Goal: Check status

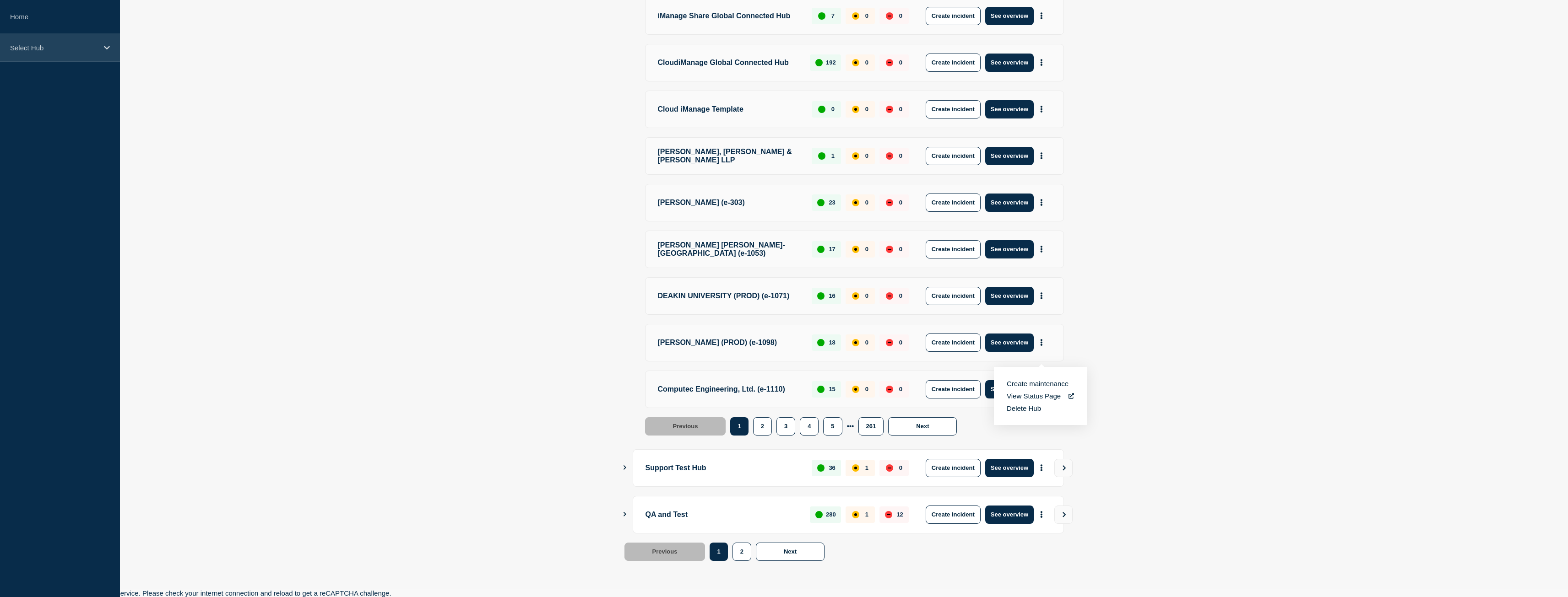
drag, startPoint x: 0, startPoint y: 0, endPoint x: 85, endPoint y: 46, distance: 96.6
click at [85, 46] on p "Select Hub" at bounding box center [54, 48] width 88 height 8
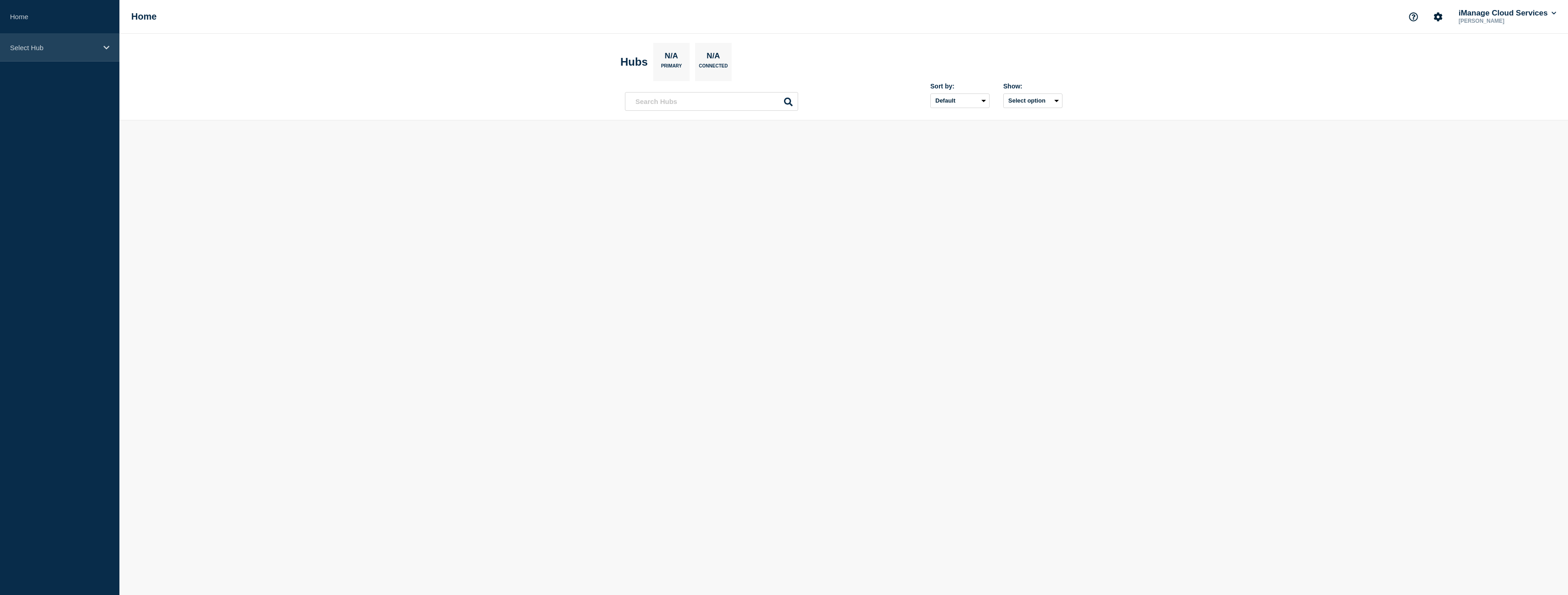
click at [57, 50] on p "Select Hub" at bounding box center [54, 48] width 88 height 8
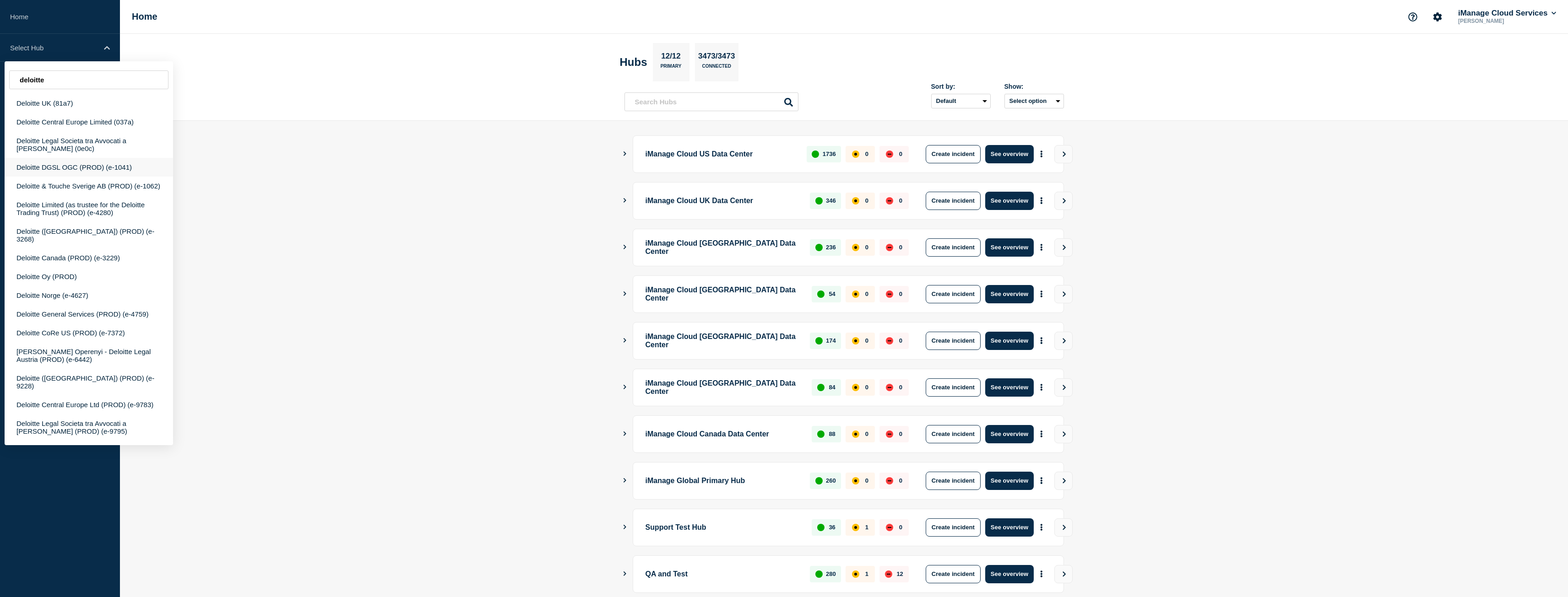
type input "deloitte"
drag, startPoint x: 123, startPoint y: 158, endPoint x: 86, endPoint y: 160, distance: 37.1
click at [86, 160] on div "Deloitte DGSL OGC (PROD) (e-1041)" at bounding box center [89, 167] width 169 height 19
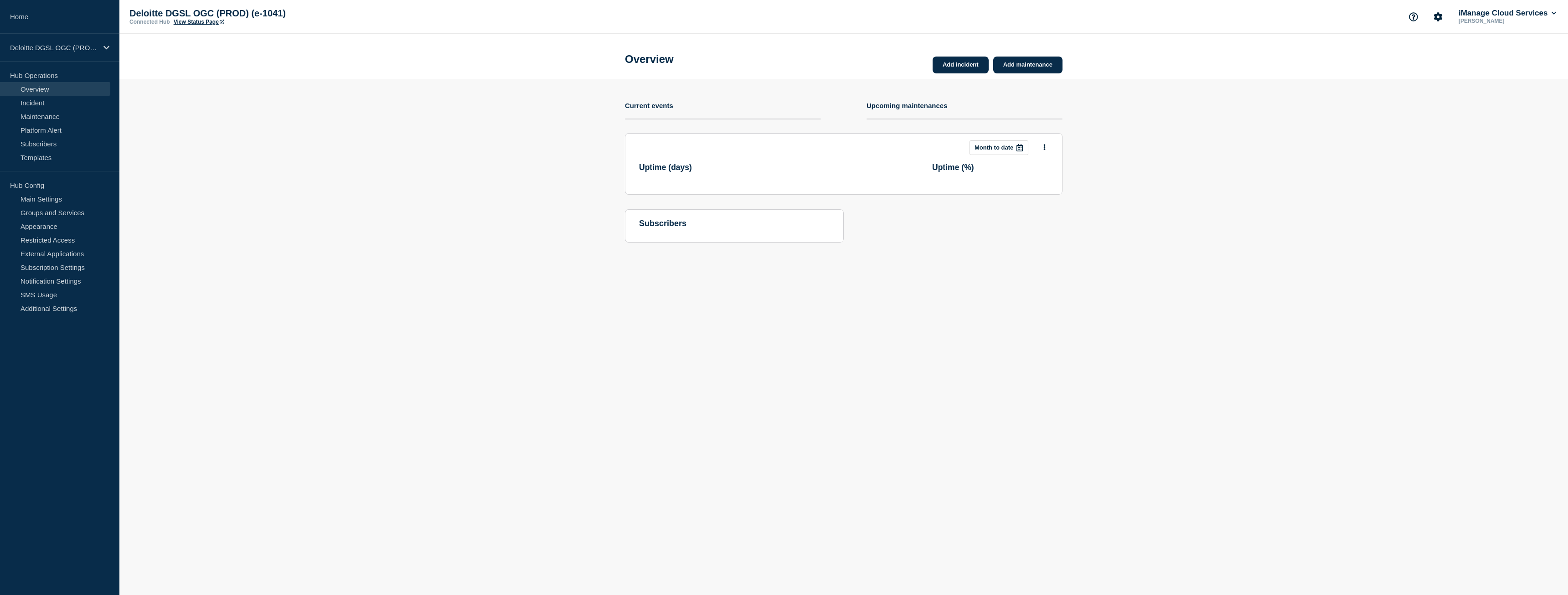
click at [211, 24] on link "View Status Page" at bounding box center [198, 22] width 51 height 6
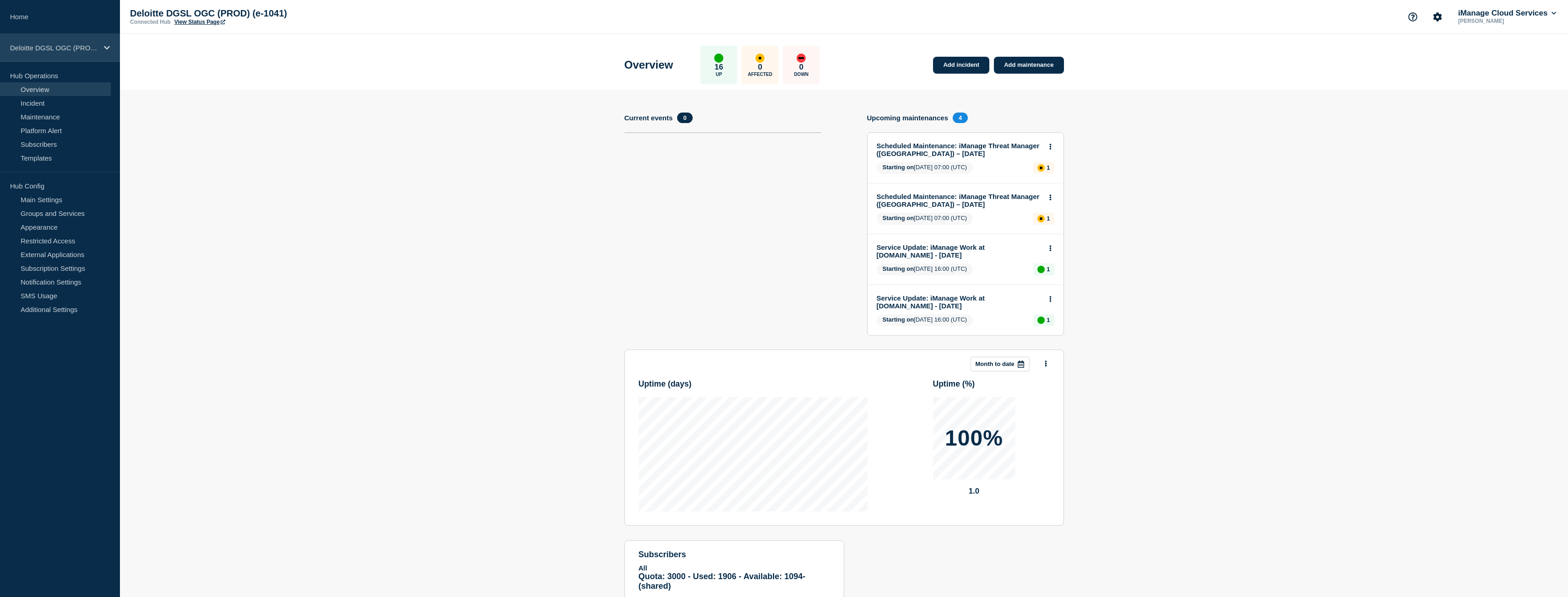
click at [61, 48] on p "Deloitte DGSL OGC (PROD) (e-1041)" at bounding box center [54, 48] width 88 height 8
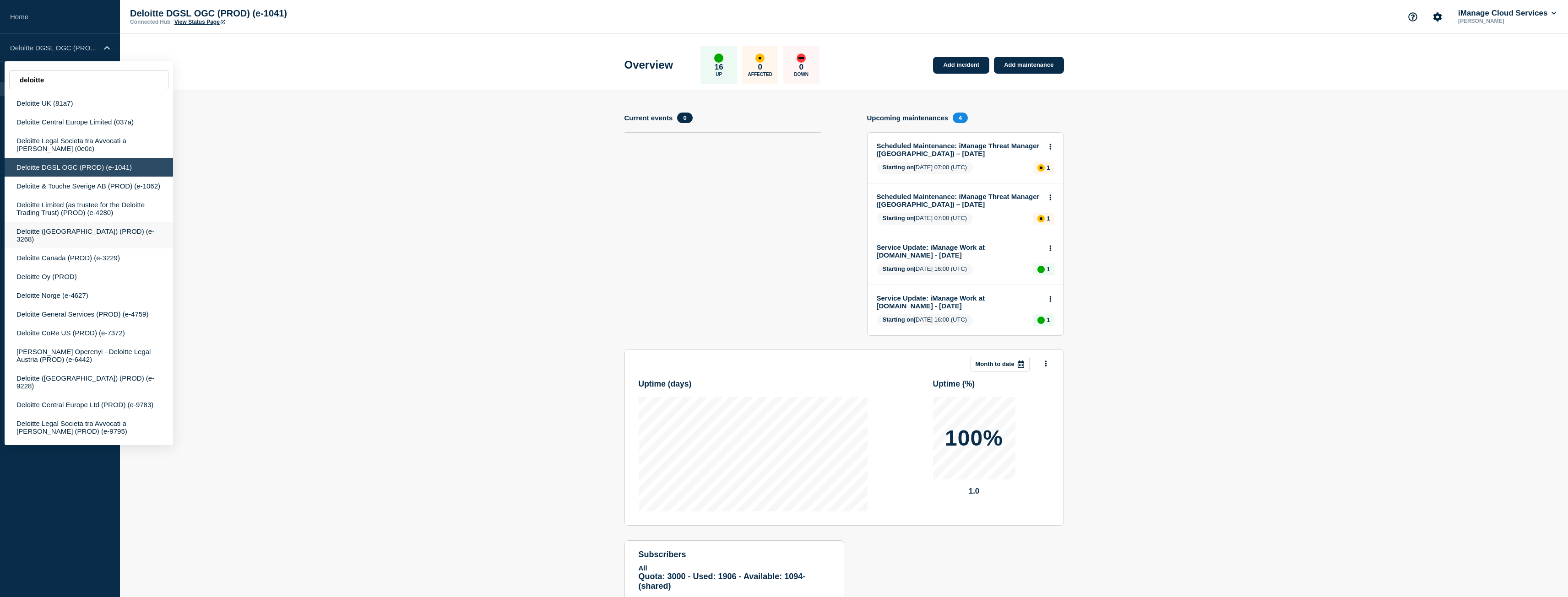
type input "deloitte"
click at [106, 230] on div "Deloitte ([GEOGRAPHIC_DATA]) (PROD) (e-3268)" at bounding box center [89, 235] width 169 height 26
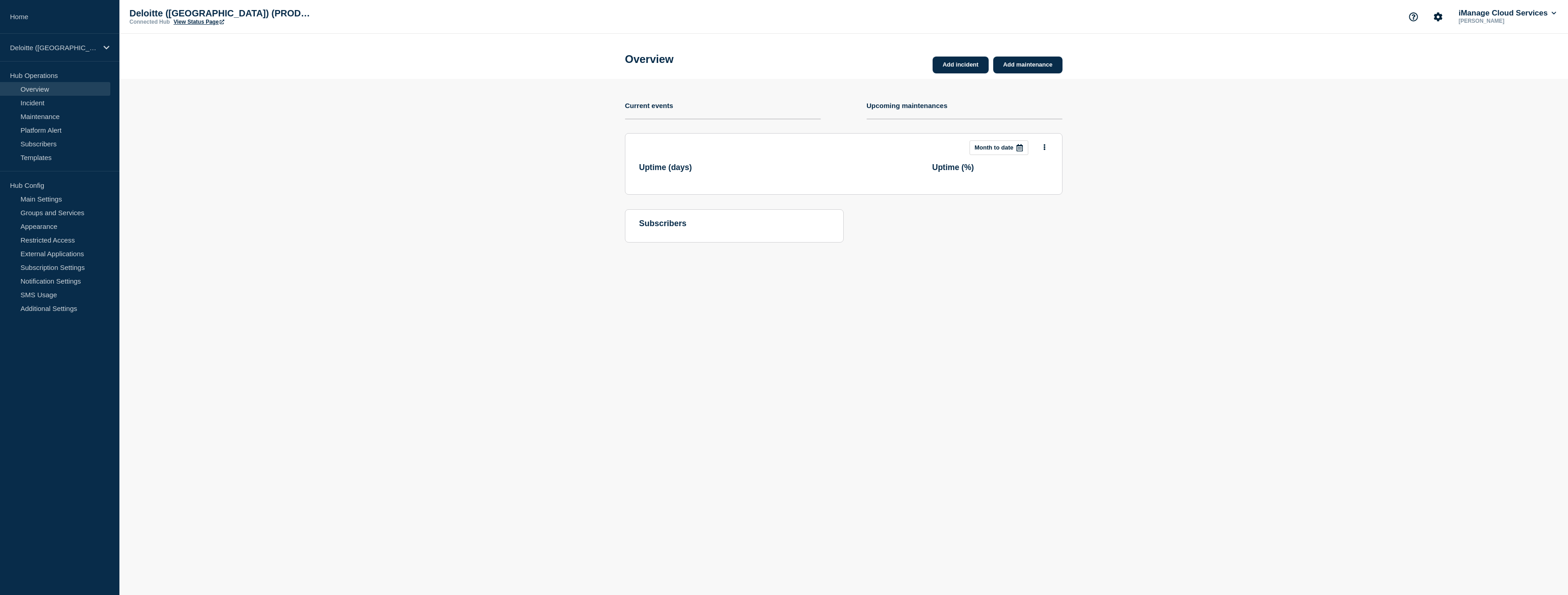
click at [199, 22] on link "View Status Page" at bounding box center [198, 22] width 51 height 6
